Goal: Task Accomplishment & Management: Complete application form

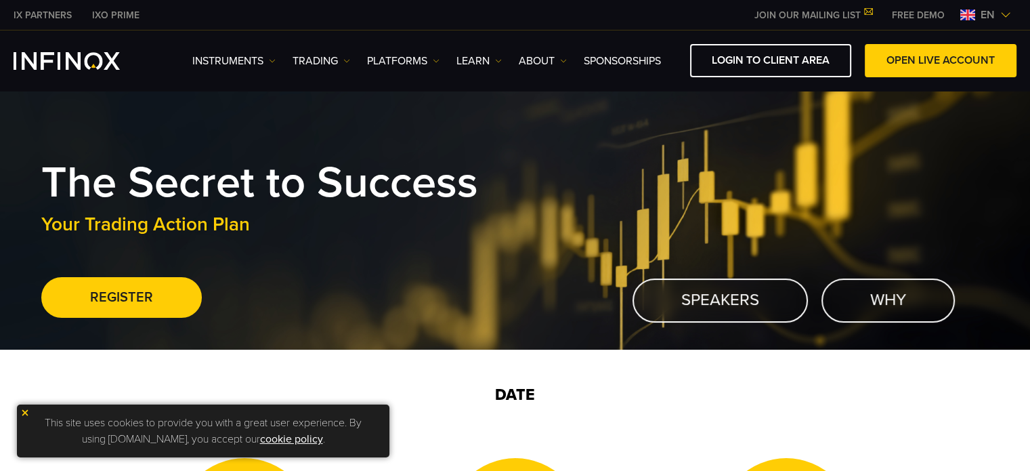
scroll to position [68, 0]
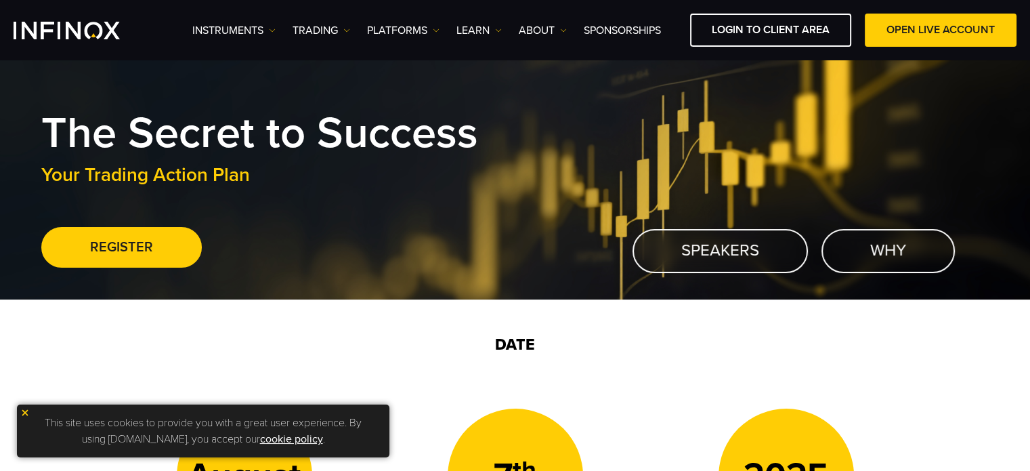
click at [24, 411] on img at bounding box center [24, 412] width 9 height 9
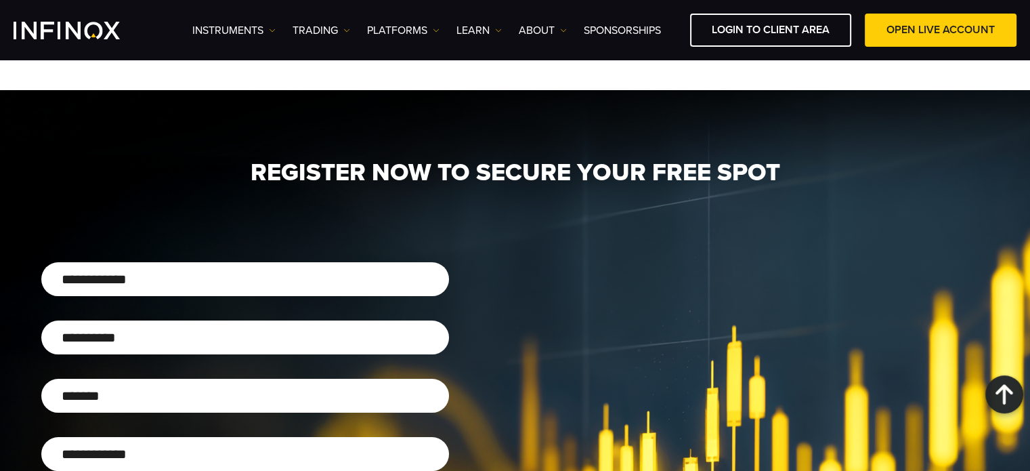
scroll to position [813, 0]
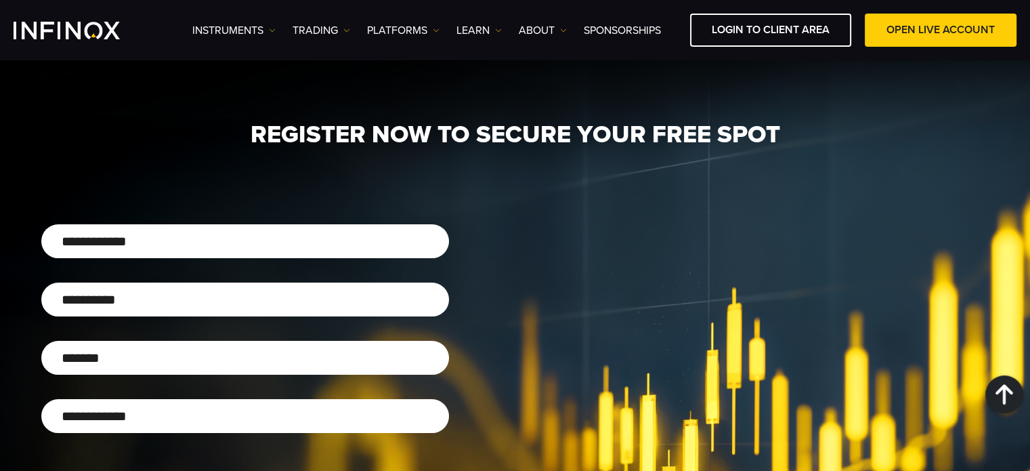
click at [138, 239] on input "First Name*" at bounding box center [245, 241] width 408 height 34
click at [152, 292] on input "Last Name*" at bounding box center [245, 299] width 408 height 34
click at [149, 362] on input "Email Address*" at bounding box center [245, 358] width 408 height 34
click at [171, 425] on input "Nationality" at bounding box center [245, 416] width 408 height 34
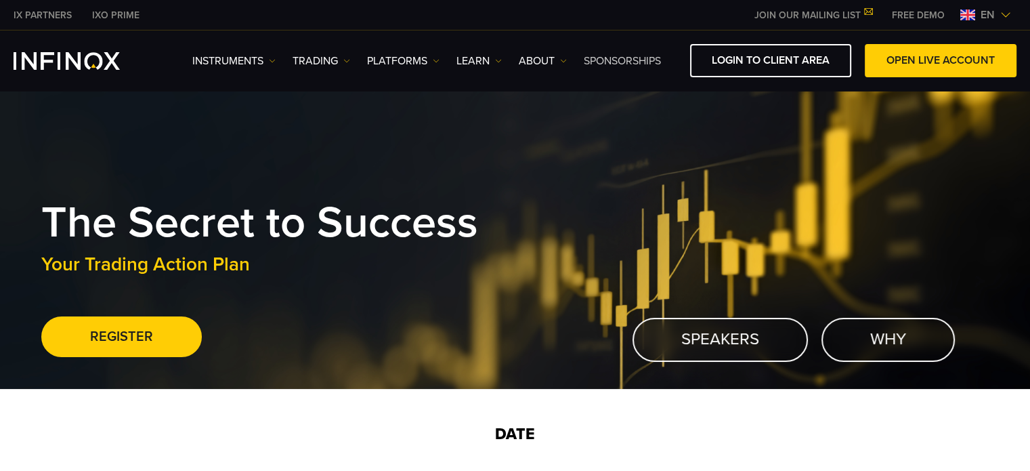
click at [602, 57] on link "SPONSORSHIPS" at bounding box center [622, 61] width 77 height 16
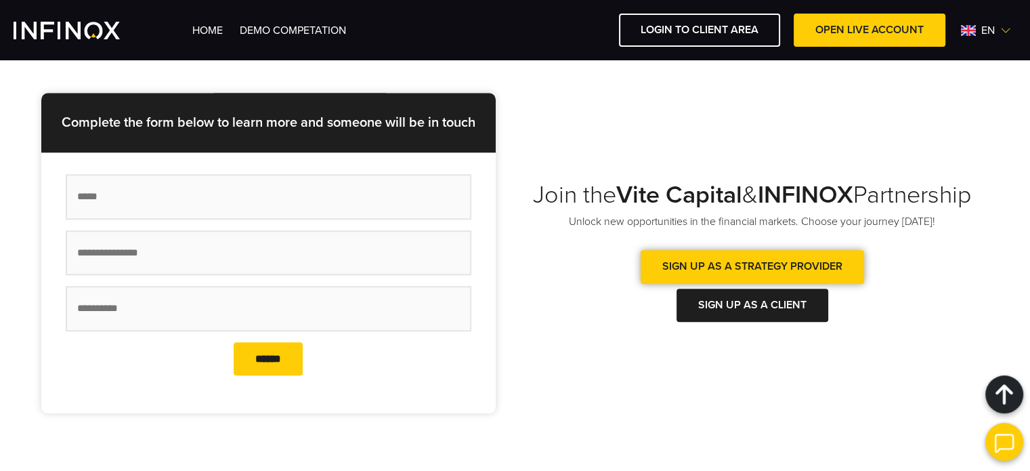
click at [723, 266] on link "Sign Up as a Strategy Provider" at bounding box center [753, 266] width 224 height 33
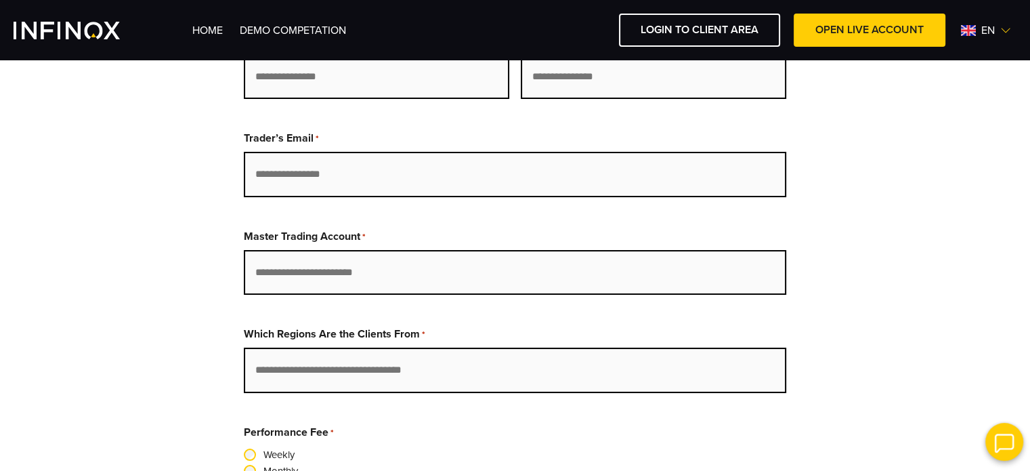
click at [349, 271] on input "Master Trading Account *" at bounding box center [515, 272] width 543 height 45
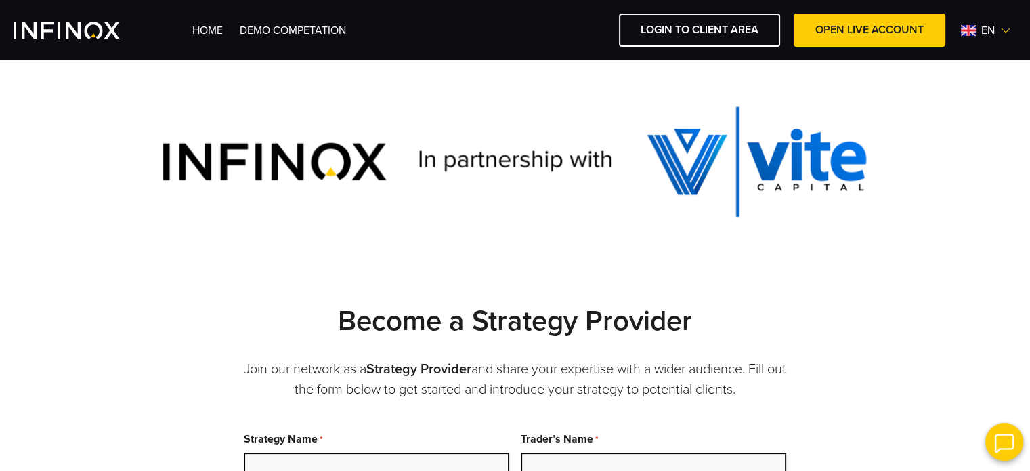
scroll to position [204, 0]
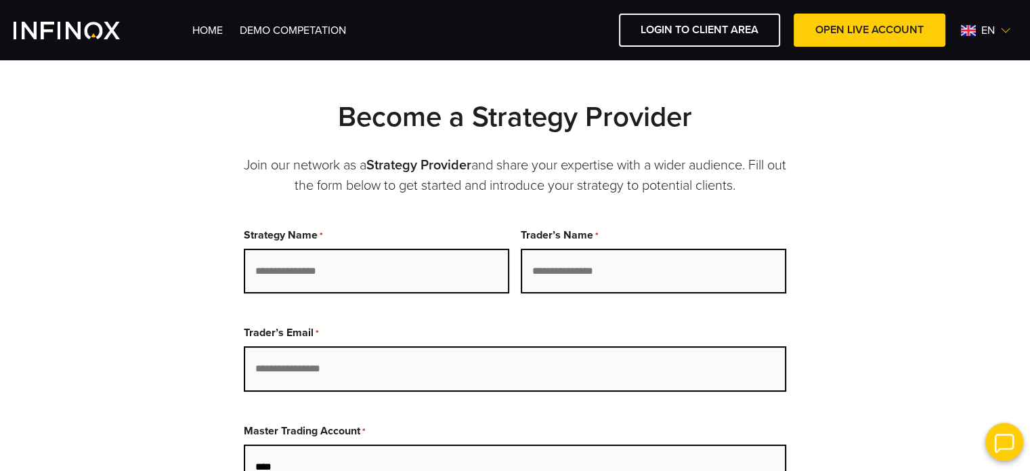
type input "****"
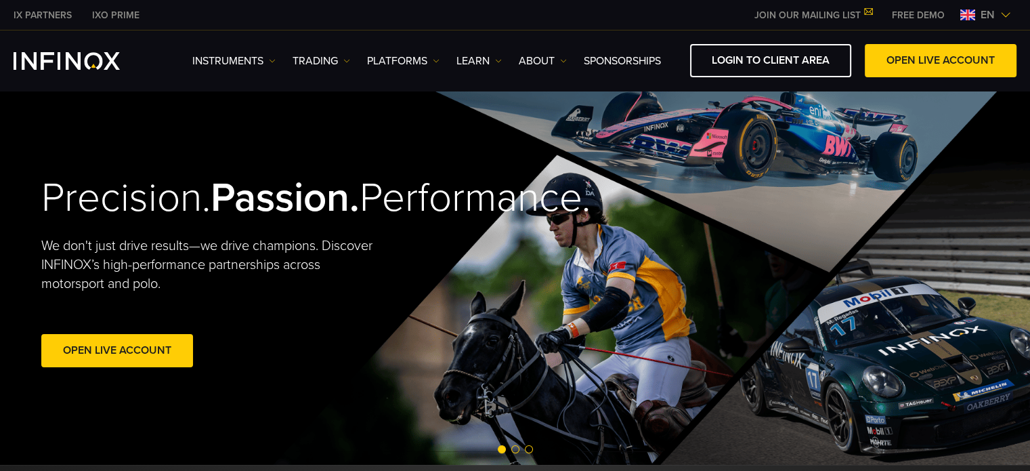
click at [515, 449] on span "Go to slide 2" at bounding box center [515, 449] width 8 height 8
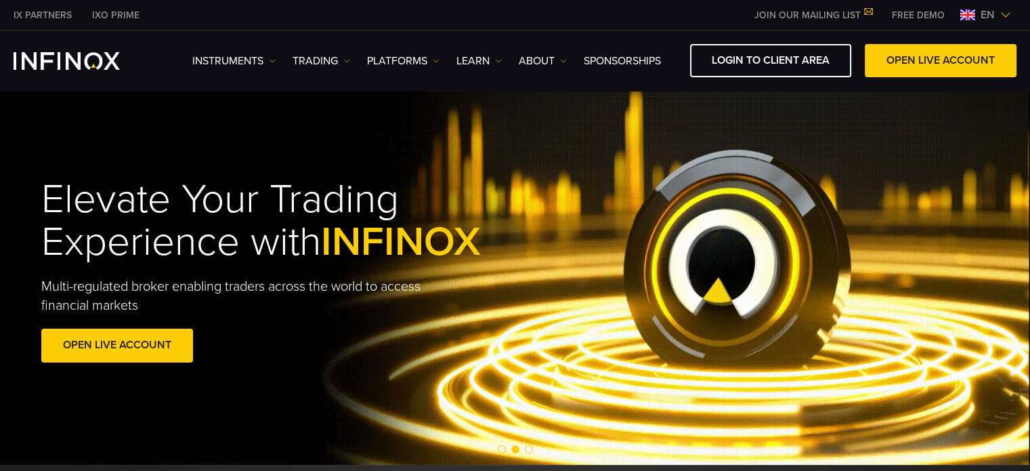
click at [525, 448] on span "Go to slide 3" at bounding box center [529, 449] width 8 height 8
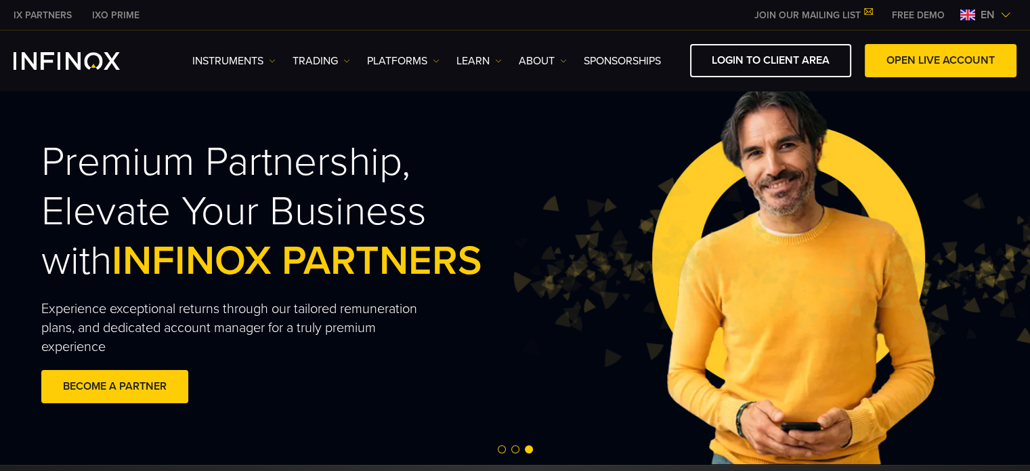
click at [515, 446] on span "Go to slide 2" at bounding box center [515, 449] width 8 height 8
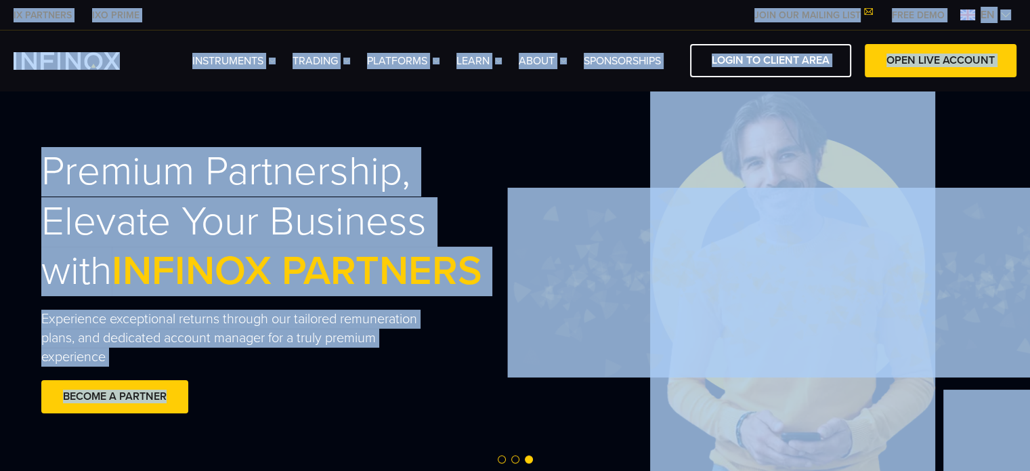
drag, startPoint x: 234, startPoint y: 470, endPoint x: 236, endPoint y: 386, distance: 84.0
